Goal: Task Accomplishment & Management: Manage account settings

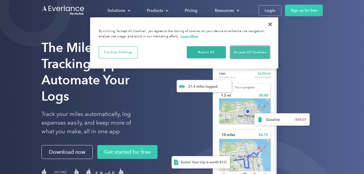
click at [243, 51] on button "Accept All Cookies" at bounding box center [250, 52] width 39 height 12
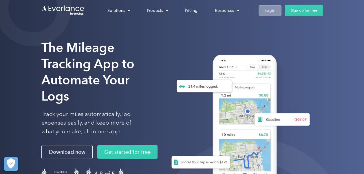
click at [272, 10] on div "Login" at bounding box center [270, 10] width 11 height 7
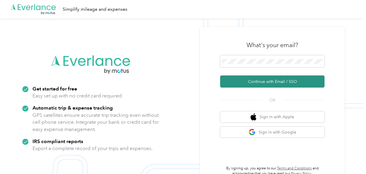
click at [277, 82] on button "Continue with Email / SSO" at bounding box center [272, 82] width 104 height 12
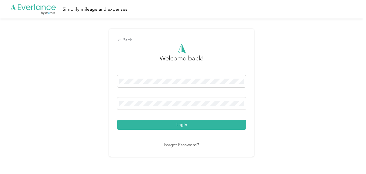
click at [117, 120] on button "Login" at bounding box center [181, 125] width 129 height 10
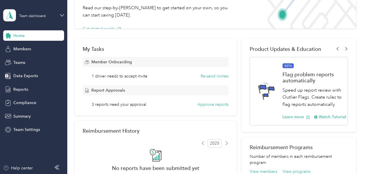
scroll to position [57, 0]
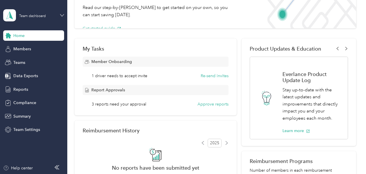
click at [62, 17] on icon at bounding box center [62, 15] width 4 height 4
click at [40, 60] on div "Personal dashboard" at bounding box center [26, 59] width 37 height 6
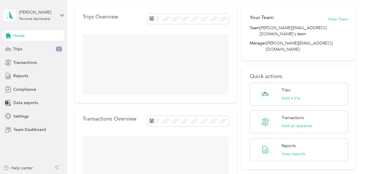
scroll to position [57, 0]
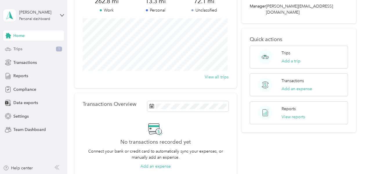
click at [32, 49] on div "Trips 1" at bounding box center [33, 49] width 61 height 10
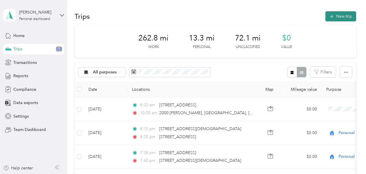
click at [335, 19] on button "New trip" at bounding box center [340, 16] width 31 height 10
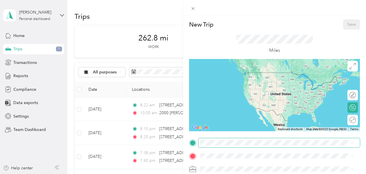
click at [236, 140] on span at bounding box center [278, 143] width 161 height 9
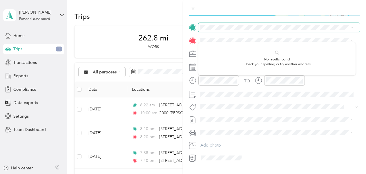
scroll to position [68, 0]
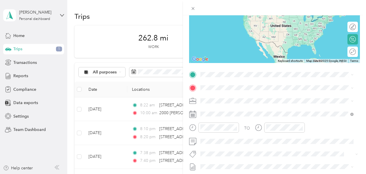
click at [187, 86] on form "New Trip Save This trip cannot be edited because it is either under review, app…" at bounding box center [274, 80] width 183 height 259
click at [183, 94] on form "New Trip Save This trip cannot be edited because it is either under review, app…" at bounding box center [274, 80] width 183 height 259
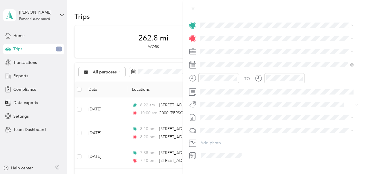
scroll to position [107, 0]
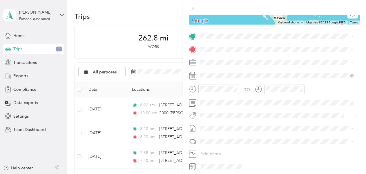
click at [242, 59] on span "2506 Channelmark Court Chester, Virginia 23836, United States" at bounding box center [256, 56] width 90 height 5
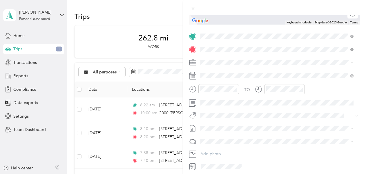
click at [248, 90] on span "2001 Amedeo Court Suffolk, Virginia 23434, United States" at bounding box center [269, 91] width 117 height 5
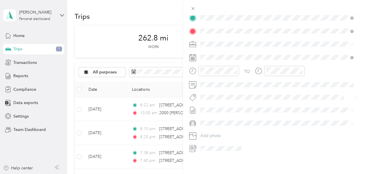
scroll to position [0, 0]
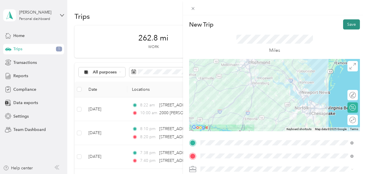
click at [350, 21] on button "Save" at bounding box center [351, 24] width 17 height 10
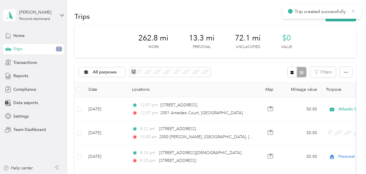
click at [353, 11] on icon at bounding box center [353, 11] width 3 height 3
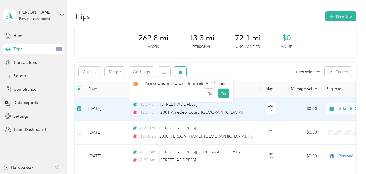
click at [184, 72] on button "button" at bounding box center [180, 72] width 12 height 10
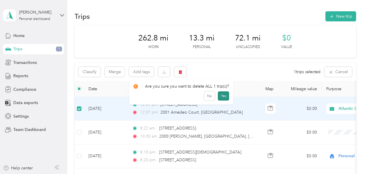
click at [223, 97] on button "Yes" at bounding box center [223, 96] width 11 height 9
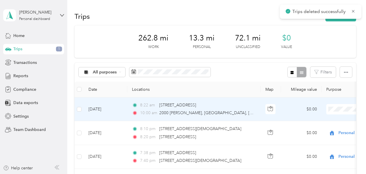
click at [326, 119] on span "Atlantic Constructors" at bounding box center [335, 120] width 54 height 6
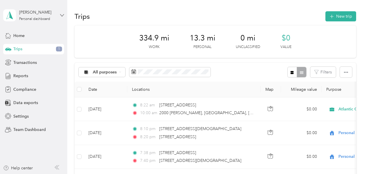
click at [61, 15] on icon at bounding box center [62, 15] width 4 height 4
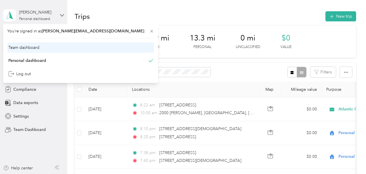
click at [41, 51] on div "Team dashboard" at bounding box center [80, 48] width 147 height 10
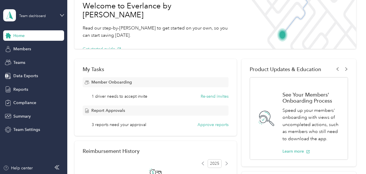
scroll to position [57, 0]
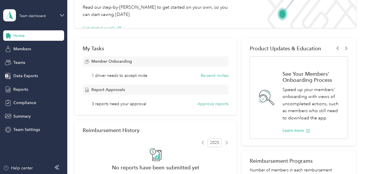
click at [141, 79] on span "1 driver needs to accept invite" at bounding box center [120, 76] width 56 height 6
click at [143, 109] on div "My Tasks Member Onboarding 1 driver needs to accept invite Re-send invites Repo…" at bounding box center [155, 76] width 162 height 77
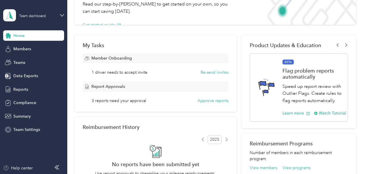
scroll to position [0, 0]
